Goal: Information Seeking & Learning: Learn about a topic

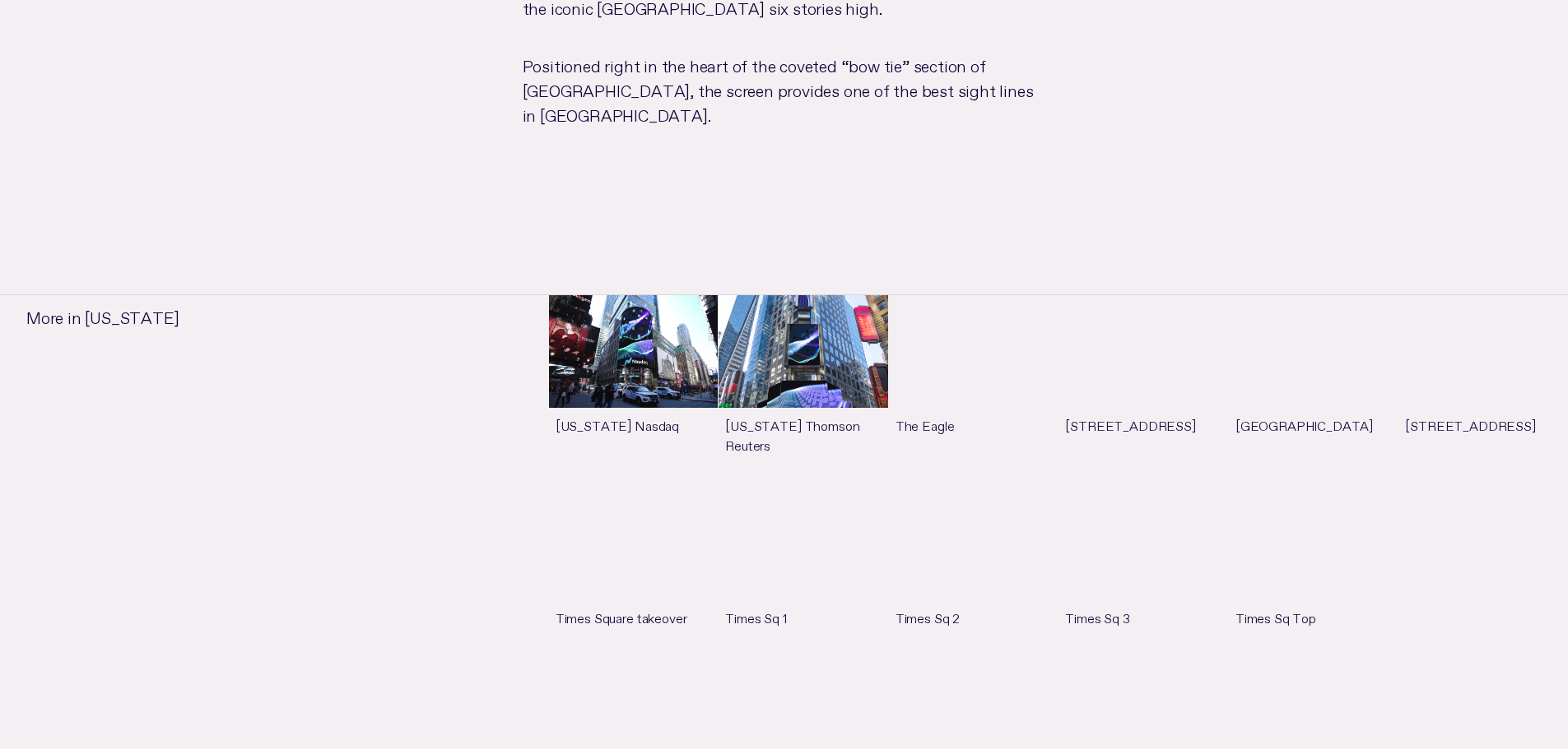
scroll to position [1335, 0]
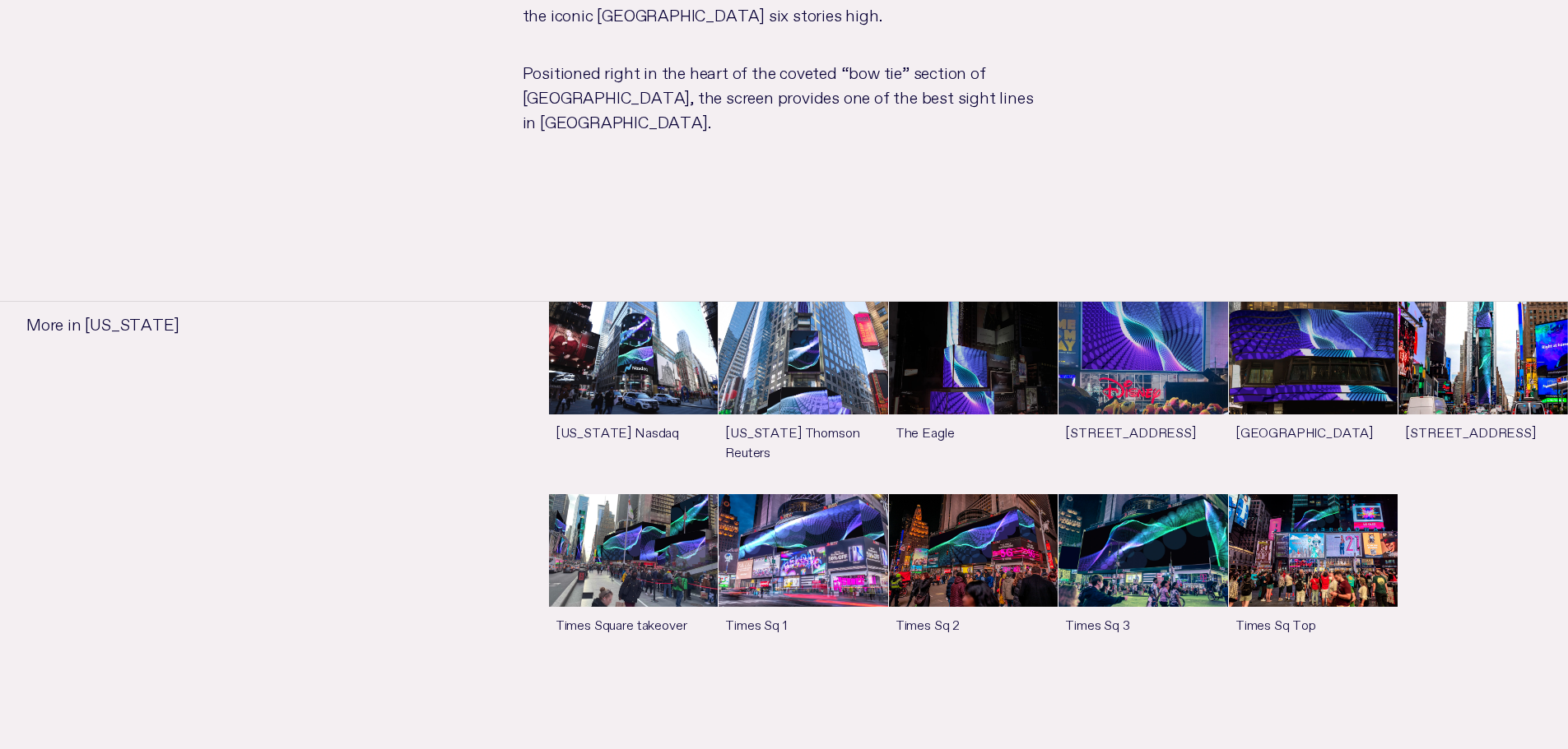
click at [804, 513] on link "See more" at bounding box center [804, 580] width 170 height 172
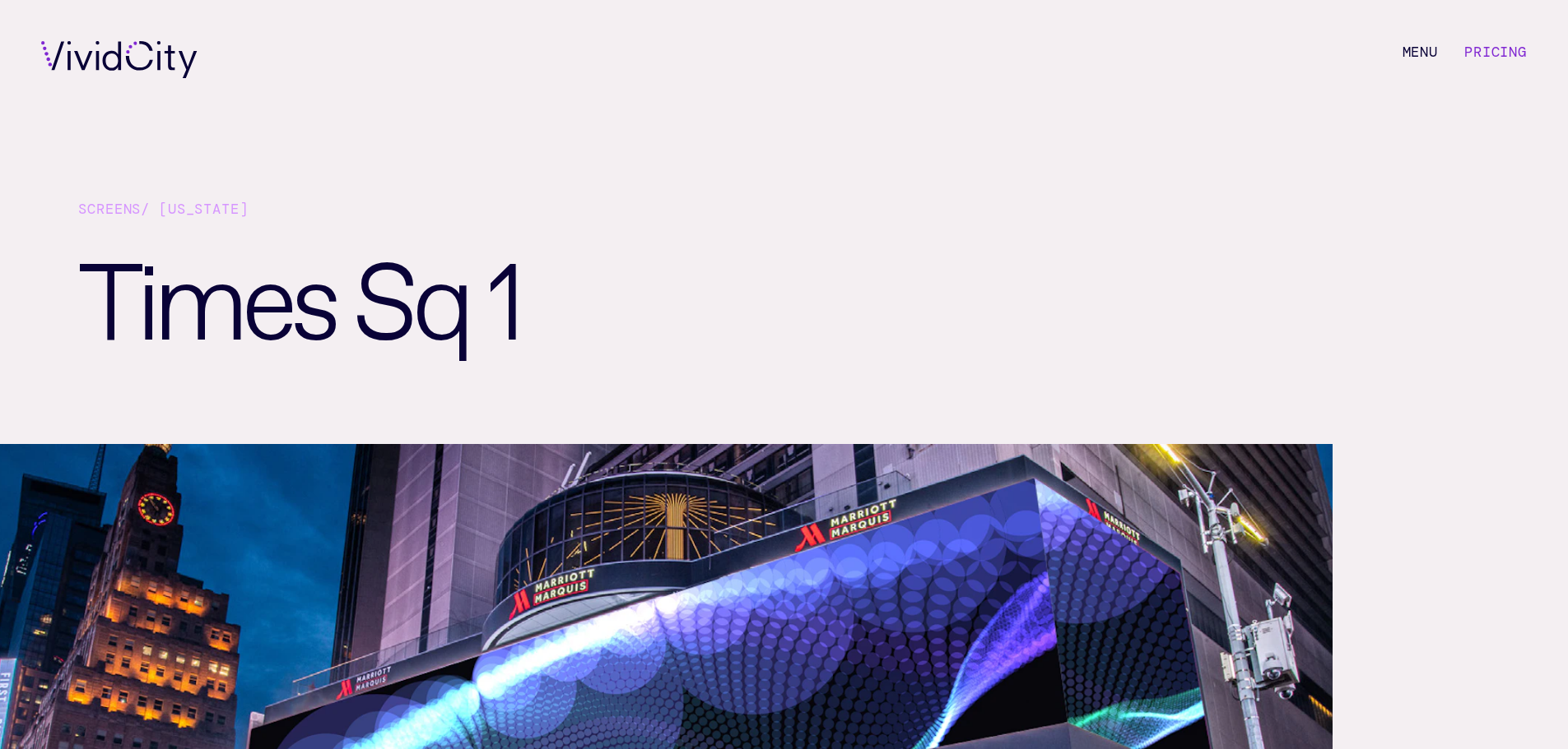
click at [1477, 56] on link "Pricing" at bounding box center [1495, 52] width 62 height 18
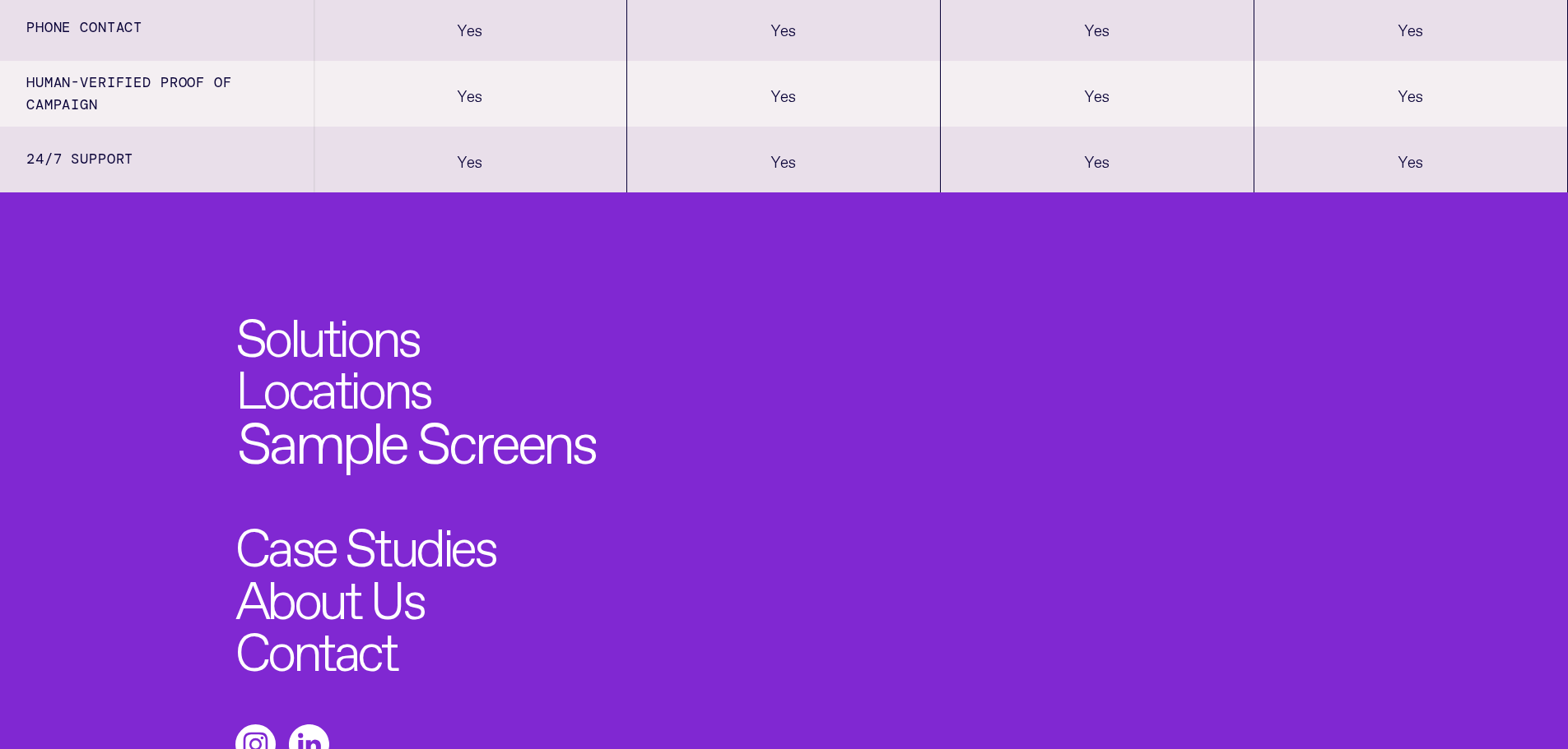
scroll to position [1969, 0]
click at [443, 462] on link "Sample Screens" at bounding box center [415, 436] width 357 height 57
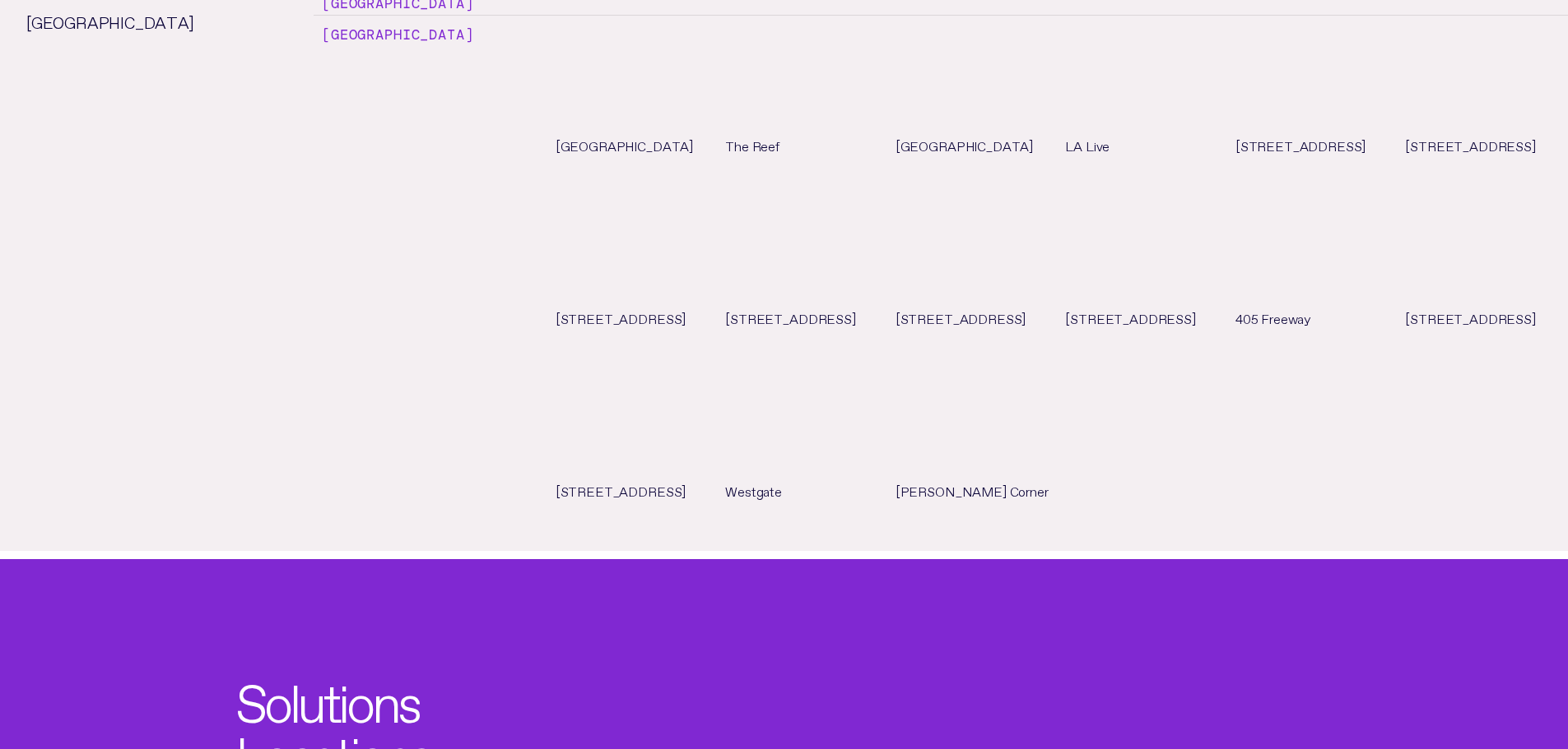
scroll to position [9316, 0]
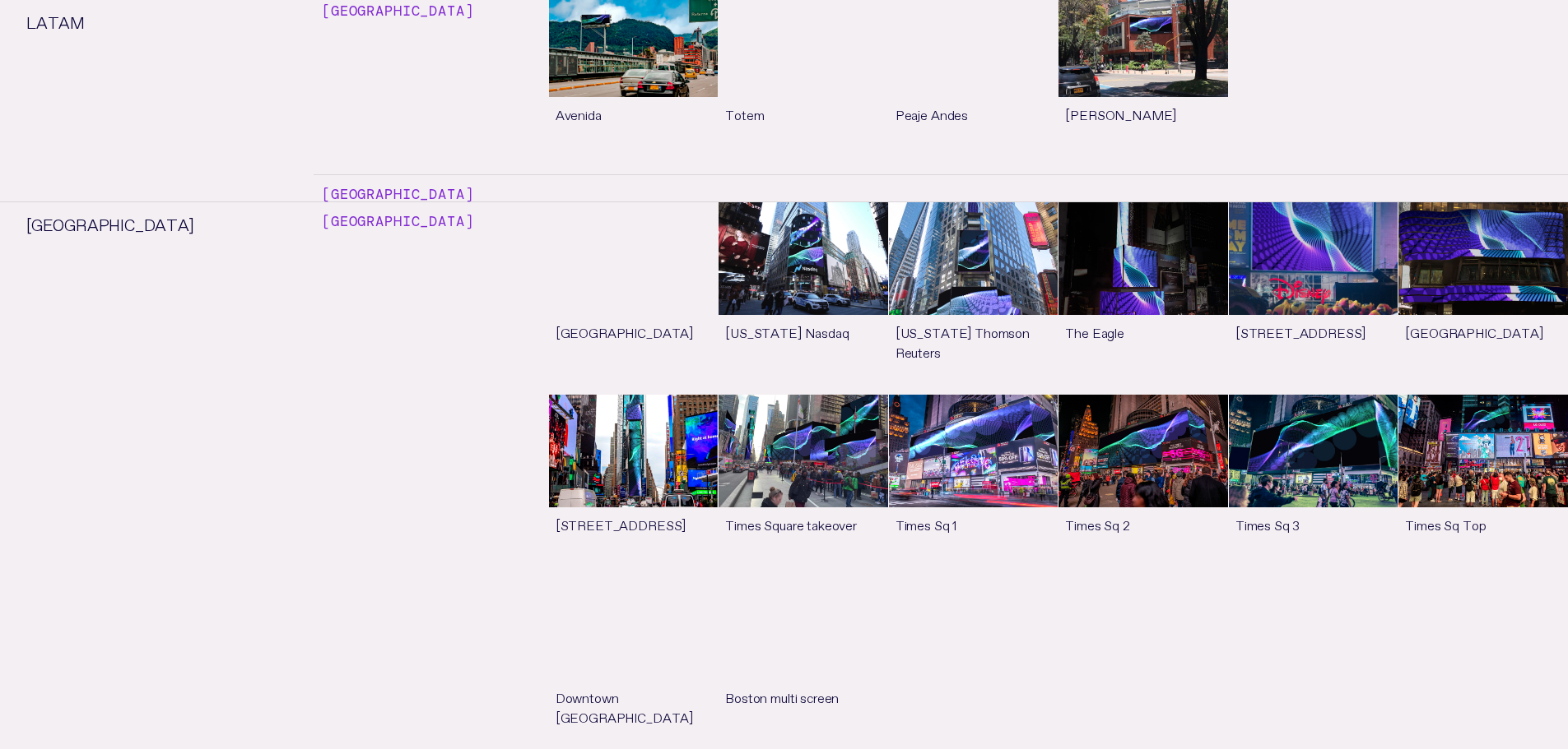
scroll to position [8552, 0]
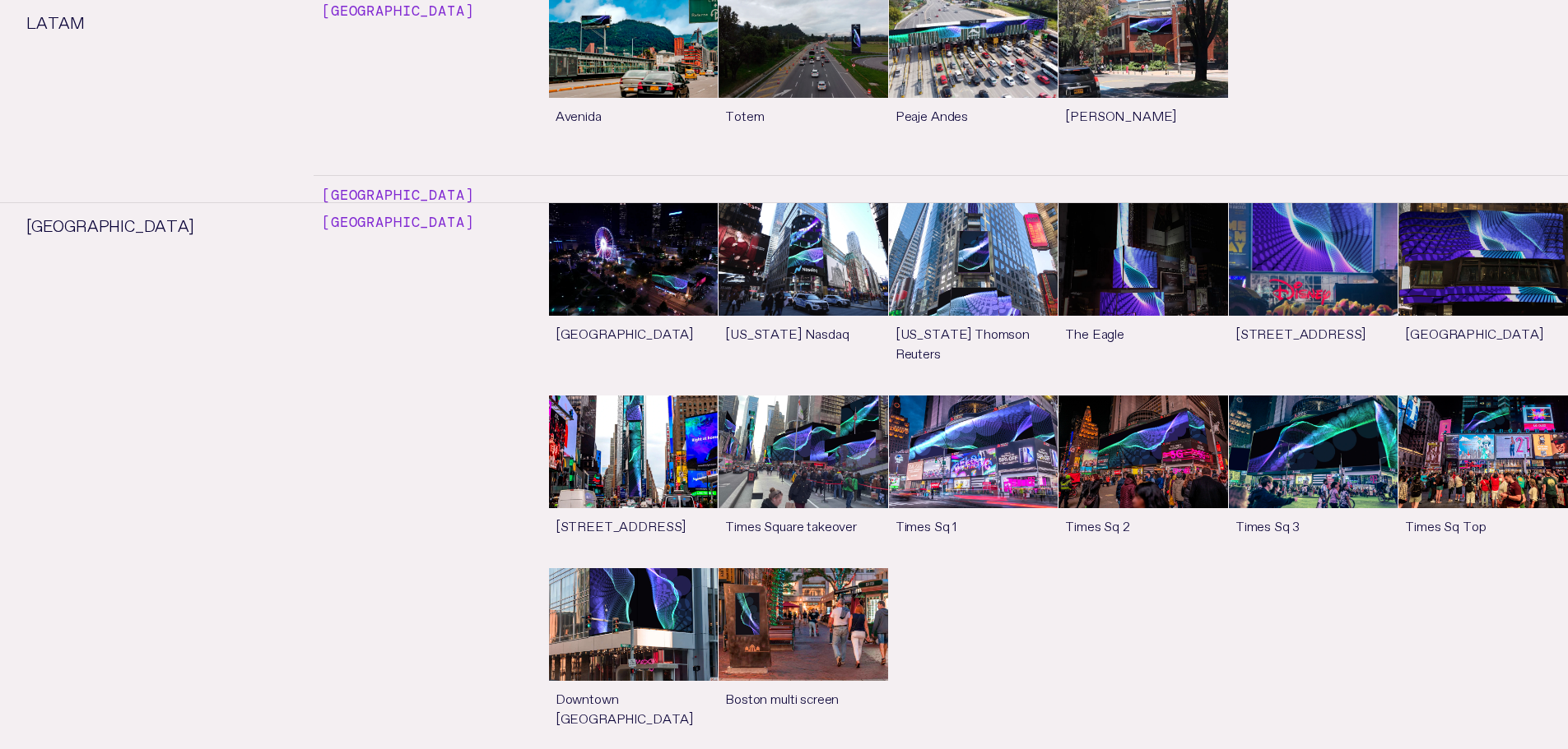
click at [42, 202] on li "USA [GEOGRAPHIC_DATA] [GEOGRAPHIC_DATA] See more [US_STATE] Nasdaq See more [US…" at bounding box center [784, 758] width 1568 height 1112
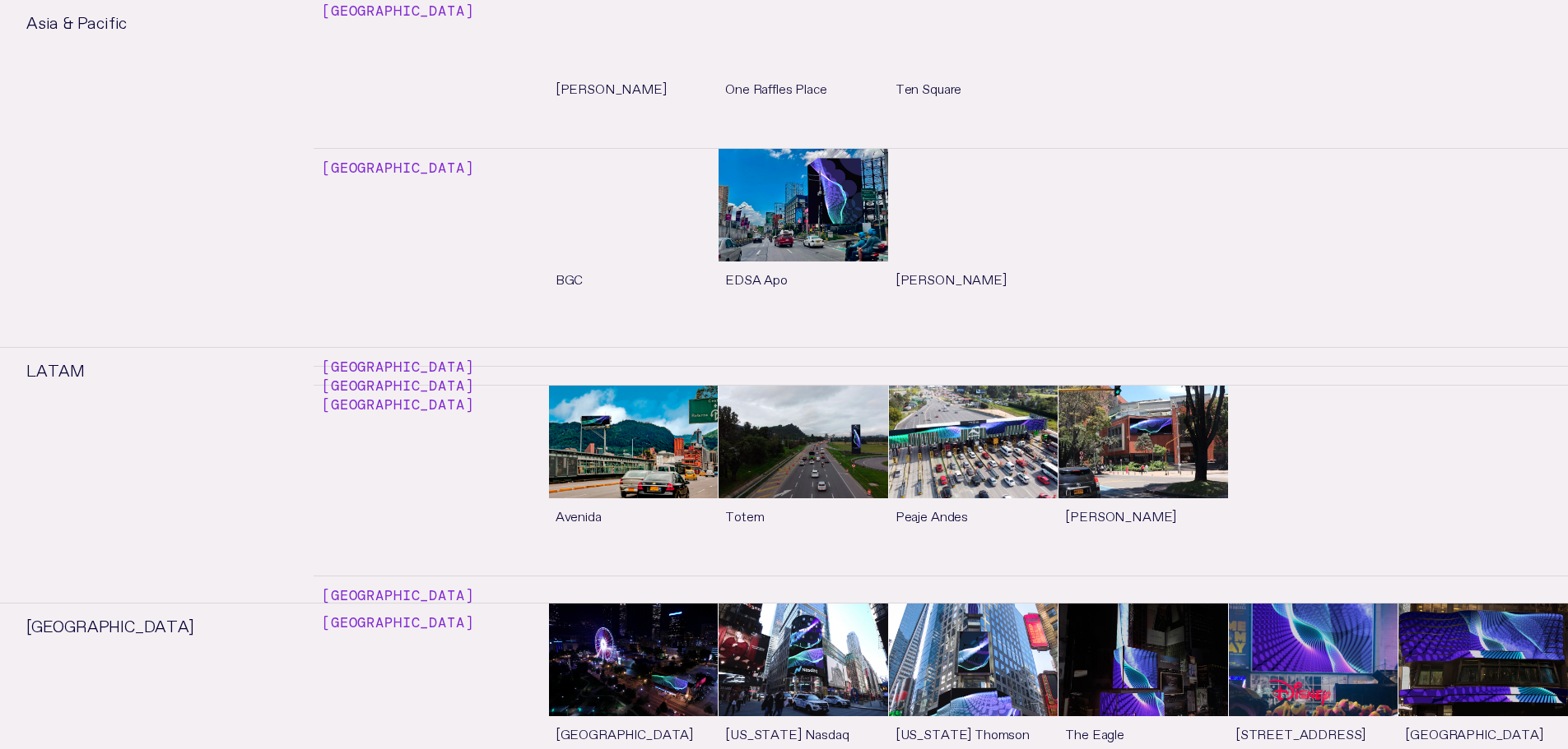
scroll to position [8150, 0]
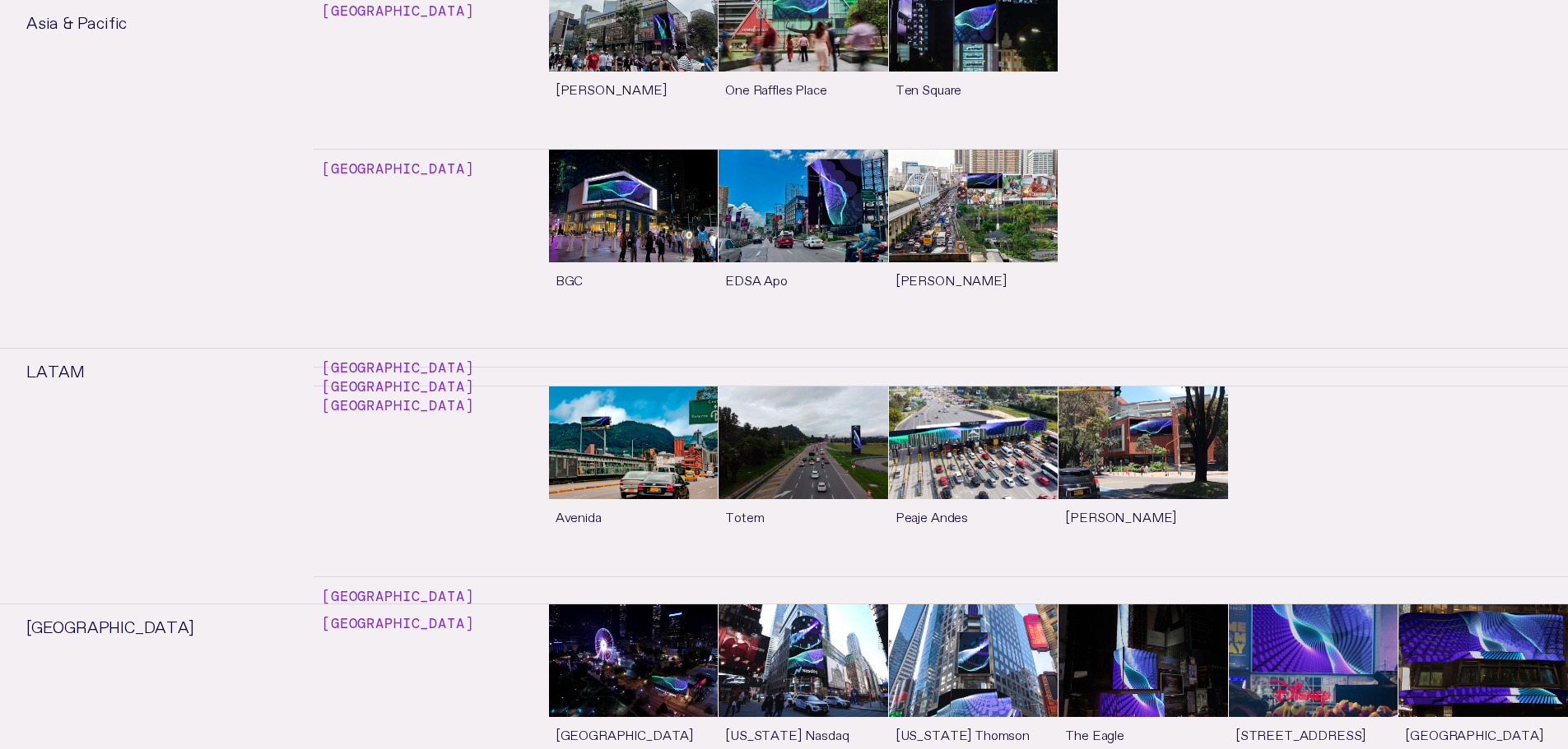
click at [1275, 604] on link "See more" at bounding box center [1313, 700] width 170 height 192
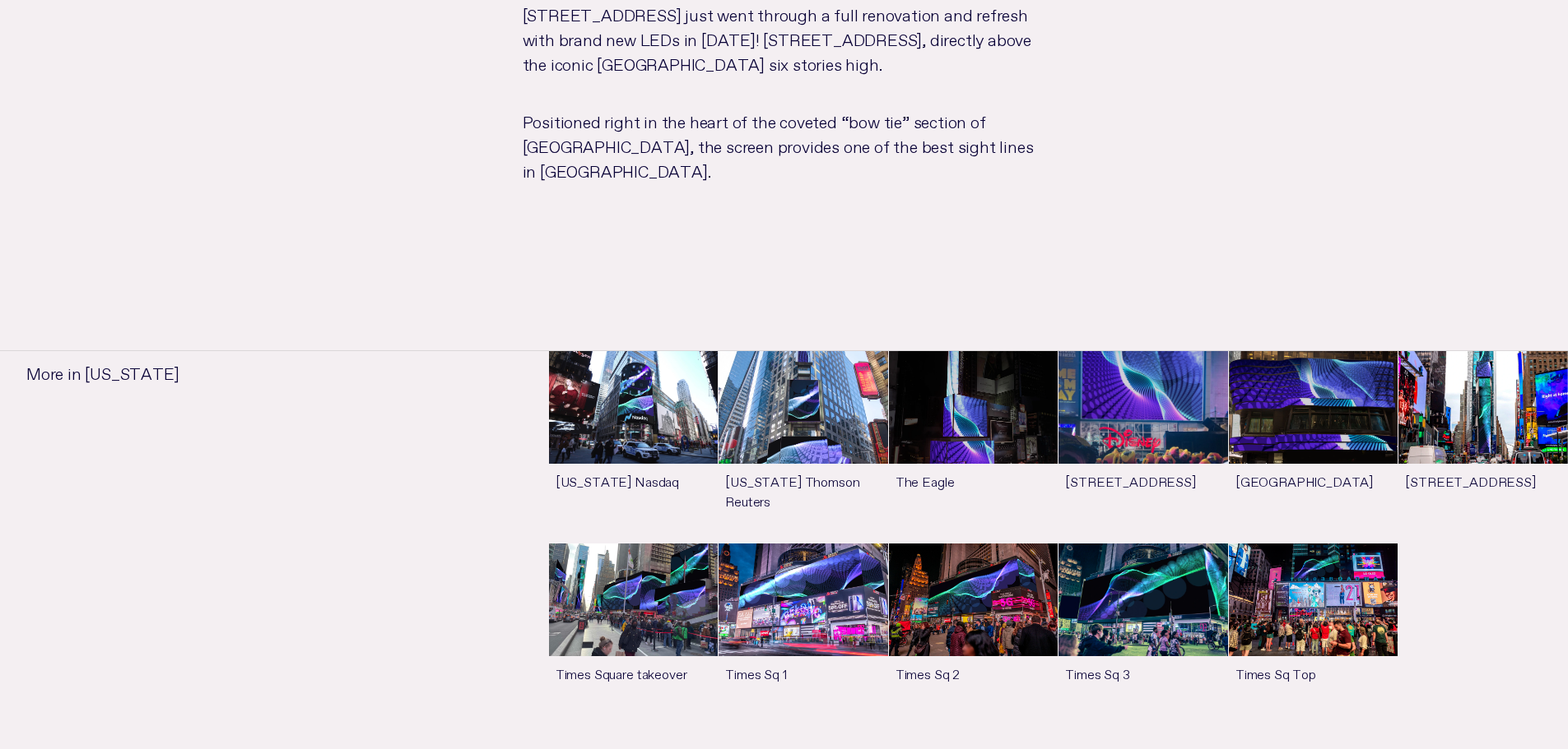
scroll to position [1286, 0]
